Goal: Check status

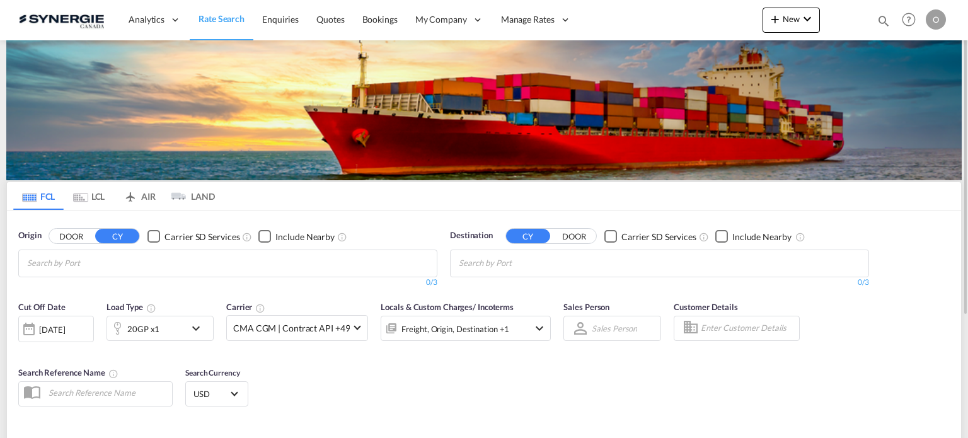
click at [879, 22] on md-icon "icon-magnify" at bounding box center [884, 21] width 14 height 14
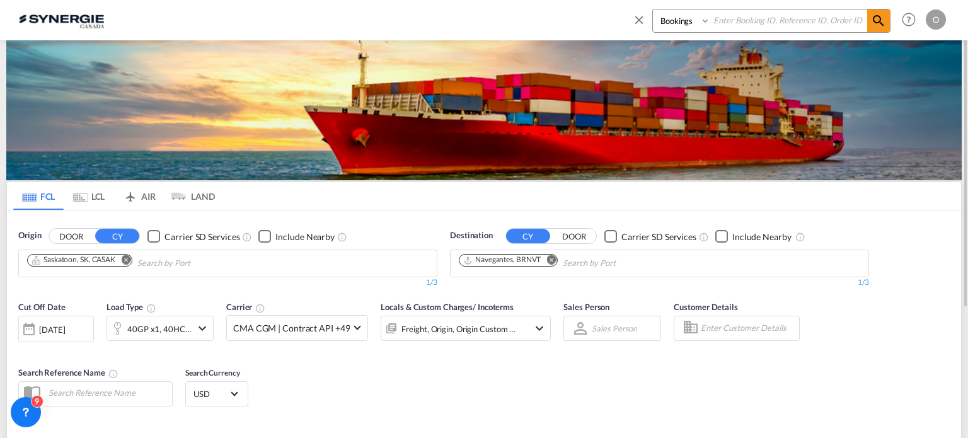
click at [663, 27] on select "Bookings Quotes Enquiries" at bounding box center [683, 20] width 60 height 23
select select "Quotes"
click at [653, 9] on select "Bookings Quotes Enquiries" at bounding box center [683, 20] width 60 height 23
click at [738, 20] on input at bounding box center [788, 20] width 157 height 22
paste input "SYC000015158"
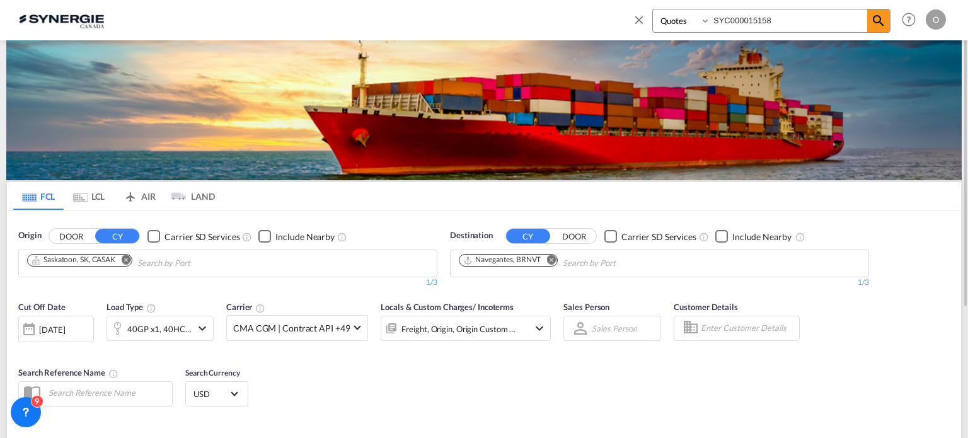
type input "SYC000015158"
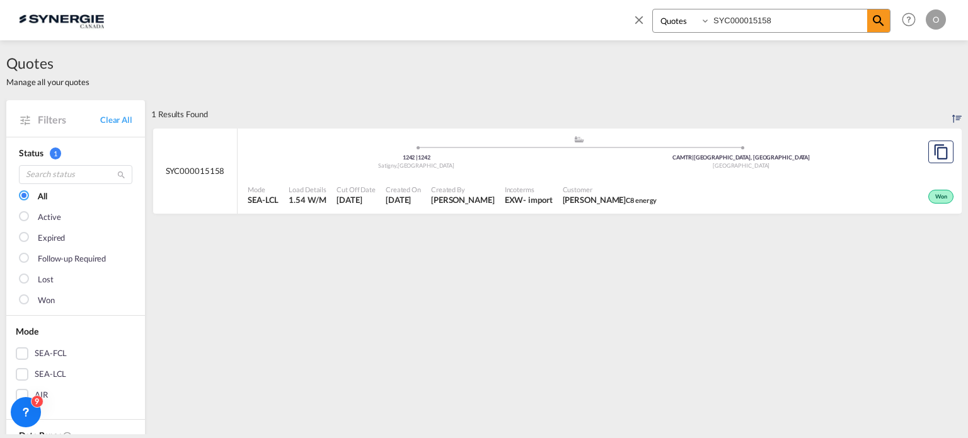
click at [662, 199] on div "Won" at bounding box center [809, 196] width 295 height 32
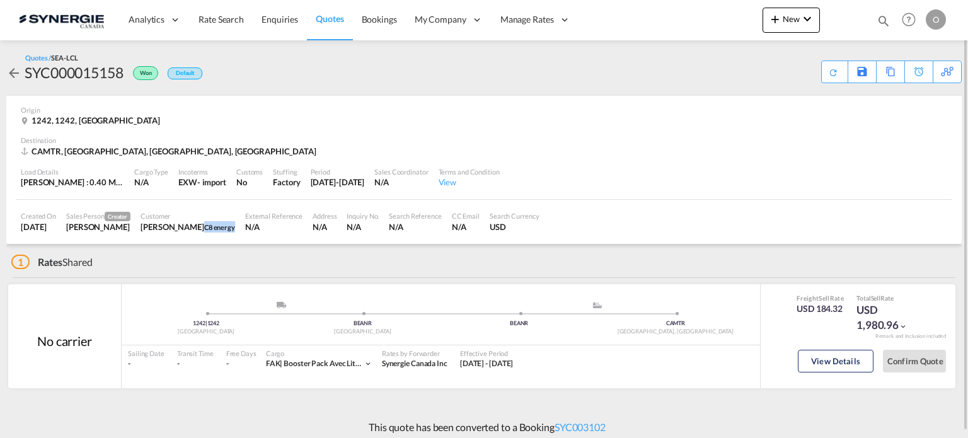
drag, startPoint x: 219, startPoint y: 226, endPoint x: 253, endPoint y: 225, distance: 33.4
click at [240, 225] on div "Customer [PERSON_NAME] C8 energy" at bounding box center [188, 222] width 105 height 32
copy span "C8 energy"
click at [325, 19] on span "Quotes" at bounding box center [330, 18] width 28 height 11
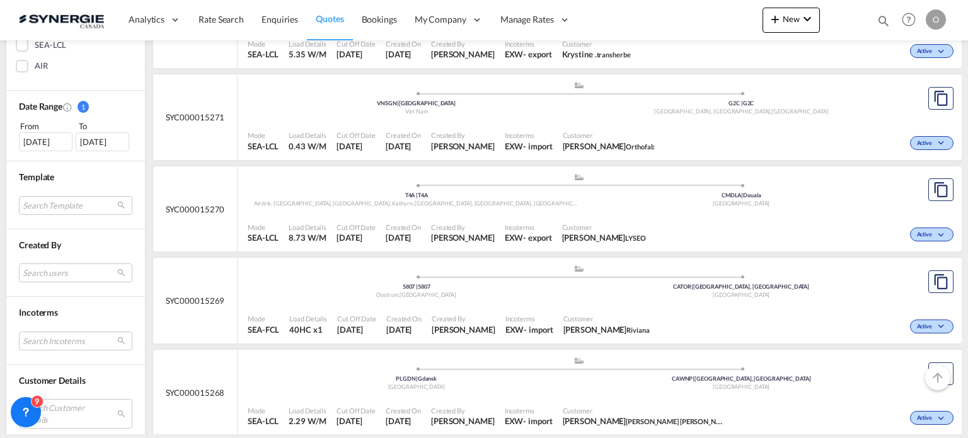
scroll to position [337, 0]
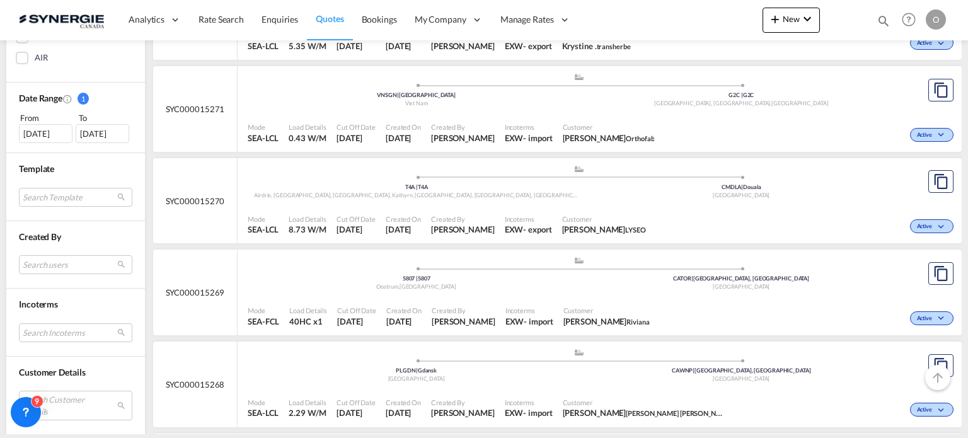
click at [50, 139] on div "[DATE]" at bounding box center [46, 133] width 54 height 19
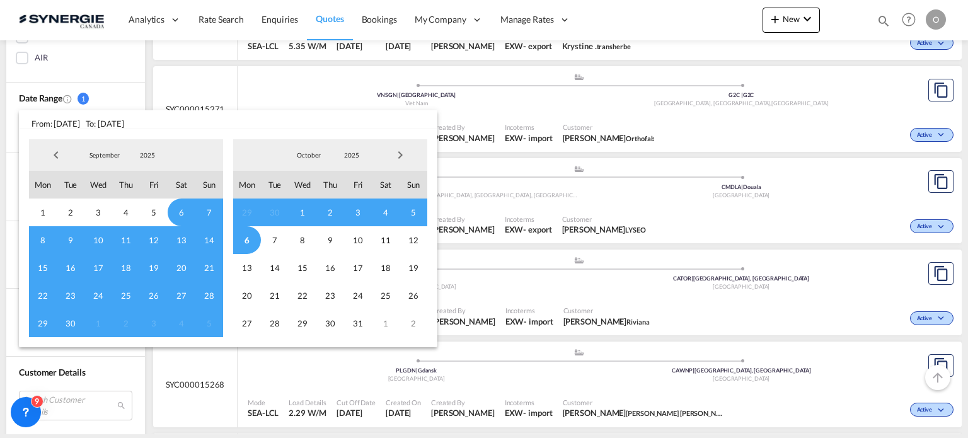
click at [50, 156] on span "Previous Month" at bounding box center [55, 154] width 25 height 25
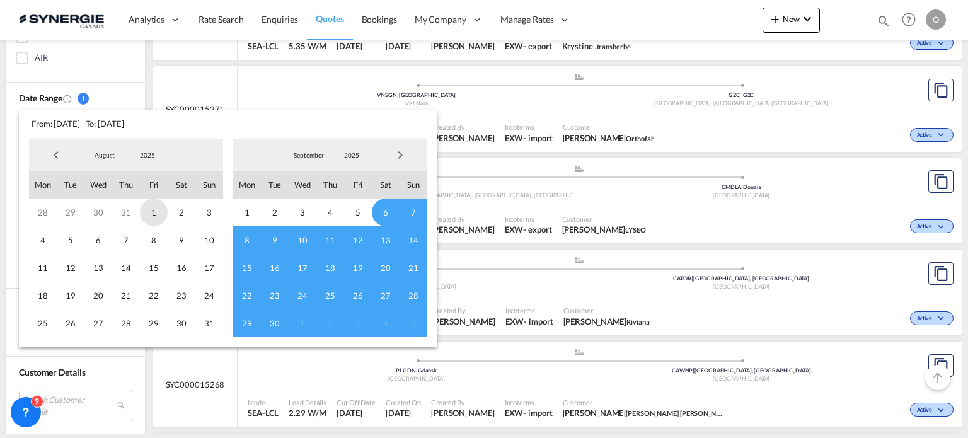
click at [152, 212] on span "1" at bounding box center [154, 213] width 28 height 28
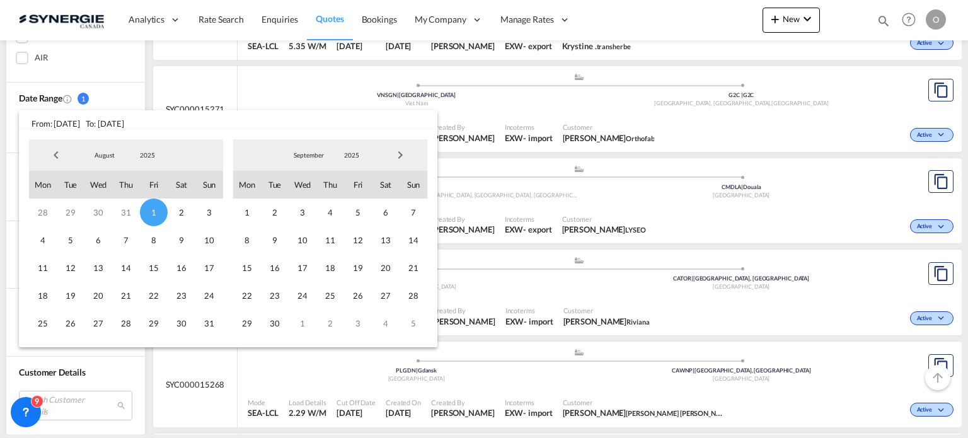
click at [399, 154] on span "Next Month" at bounding box center [400, 154] width 25 height 25
click at [244, 240] on span "6" at bounding box center [247, 240] width 28 height 28
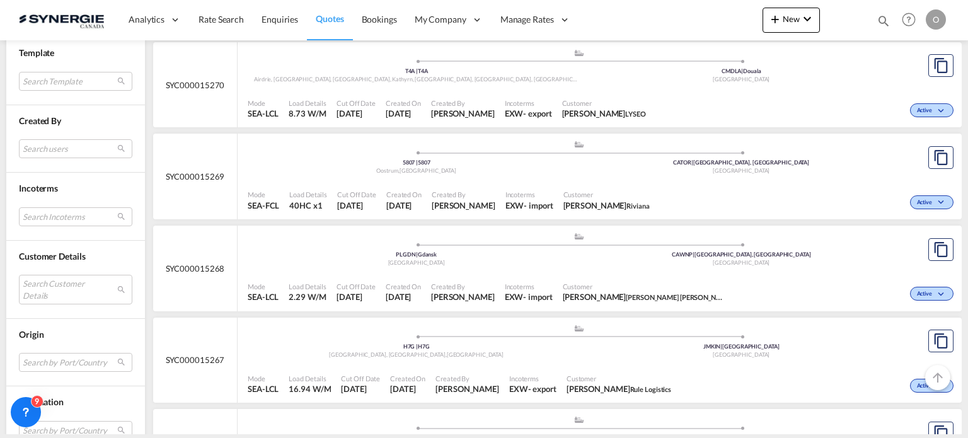
scroll to position [468, 0]
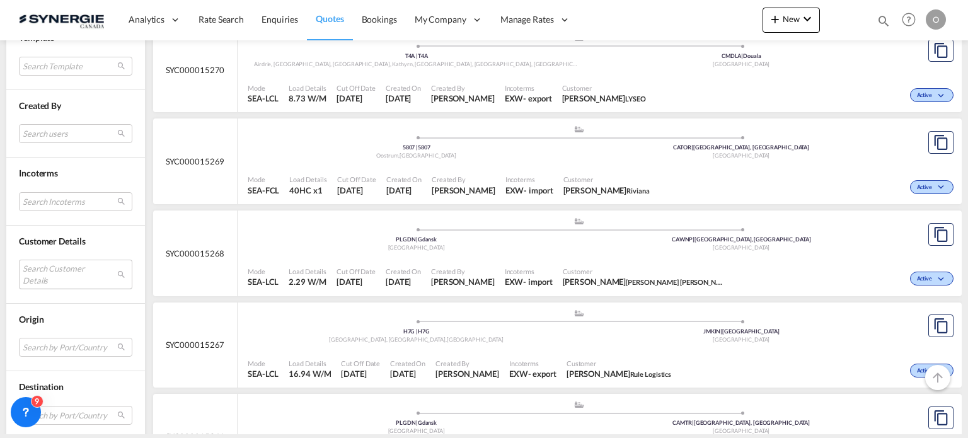
click at [70, 278] on md-select "Search Customer Details user name user [PERSON_NAME] [PERSON_NAME][EMAIL_ADDRES…" at bounding box center [75, 274] width 113 height 29
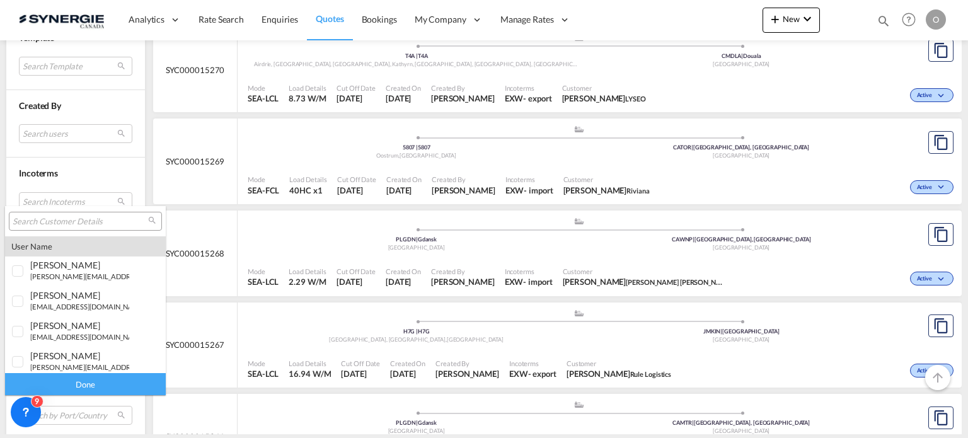
type md-option "[object Object]"
click at [89, 219] on input "search" at bounding box center [81, 221] width 136 height 11
paste input "C8 energy"
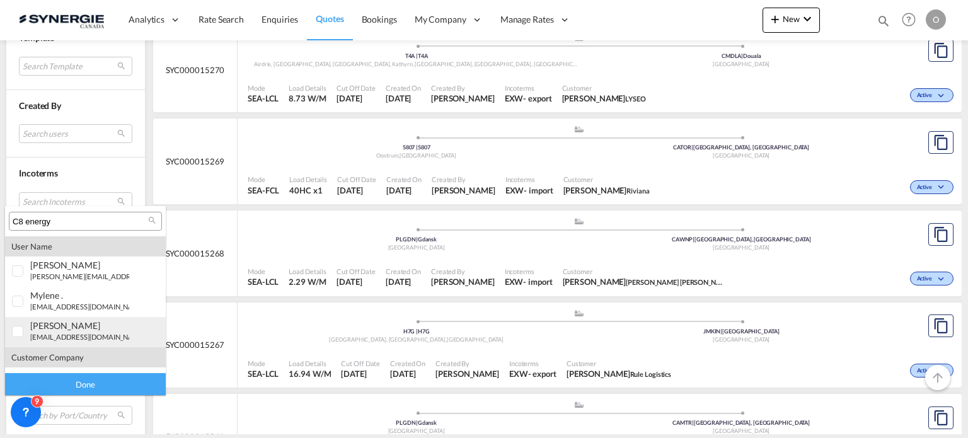
type input "C8 energy"
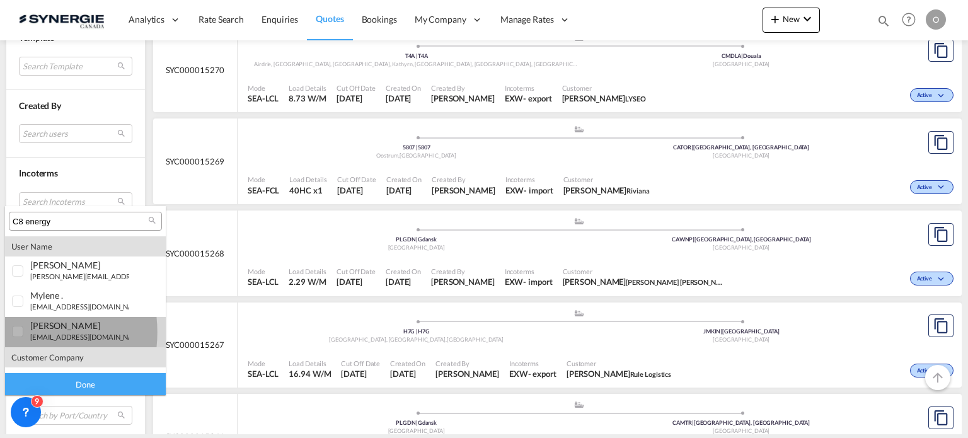
click at [16, 332] on div at bounding box center [18, 332] width 13 height 13
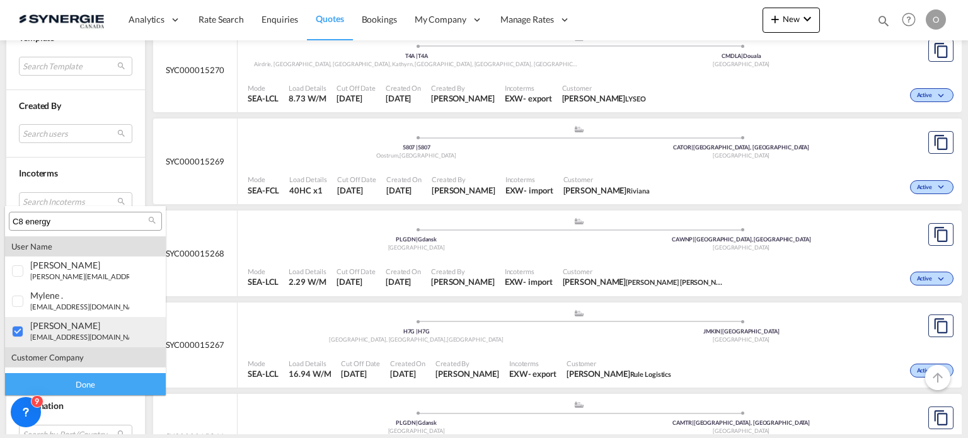
scroll to position [55, 0]
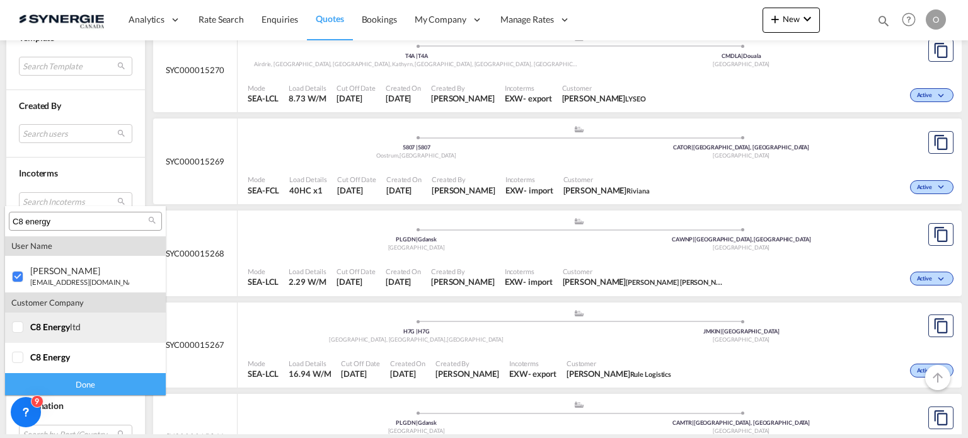
click at [21, 325] on div at bounding box center [18, 327] width 13 height 13
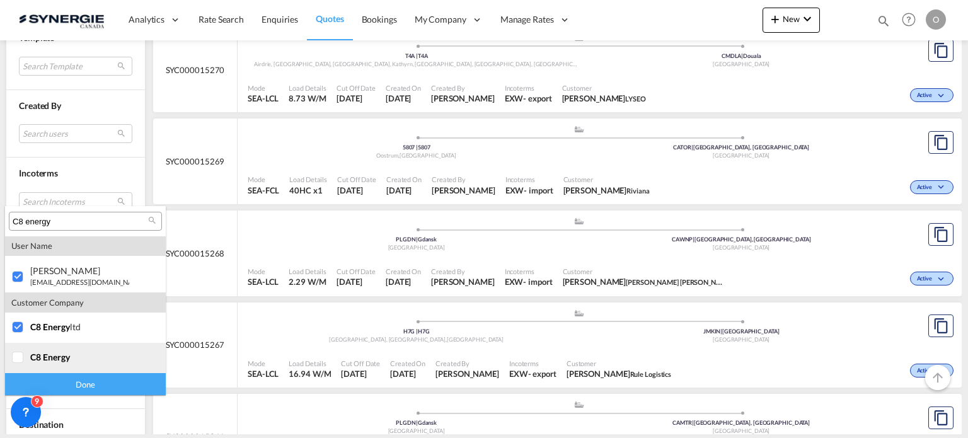
click at [14, 352] on div at bounding box center [18, 358] width 13 height 13
click at [125, 385] on div "Done" at bounding box center [85, 384] width 161 height 22
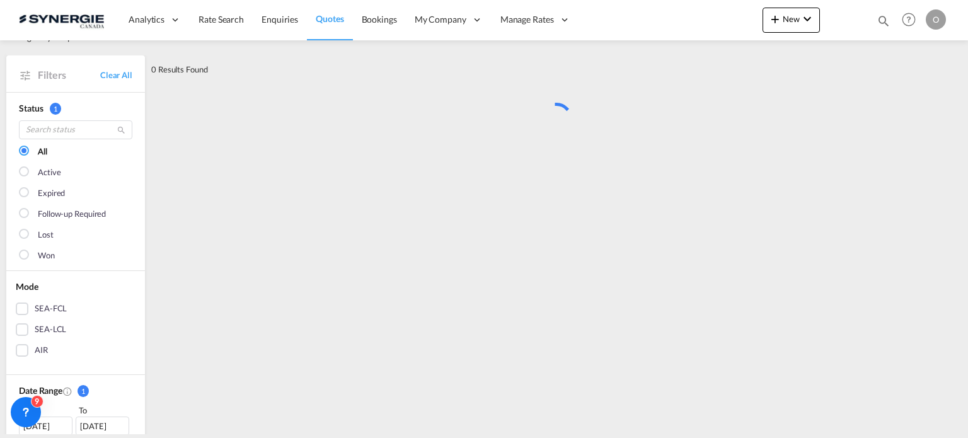
scroll to position [0, 0]
